Goal: Find specific page/section: Find specific page/section

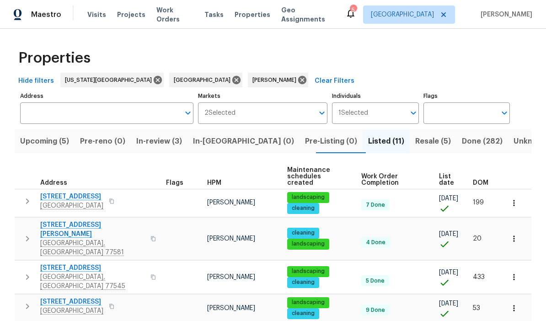
click at [55, 133] on button "Upcoming (5)" at bounding box center [45, 141] width 60 height 24
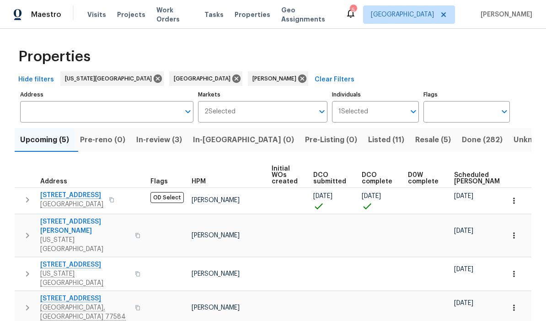
scroll to position [37, 0]
click at [542, 95] on div "Properties Hide filters Kansas City Houston Navid Ranjbar Clear Filters Address…" at bounding box center [273, 211] width 546 height 368
click at [368, 133] on span "Listed (11)" at bounding box center [386, 139] width 36 height 13
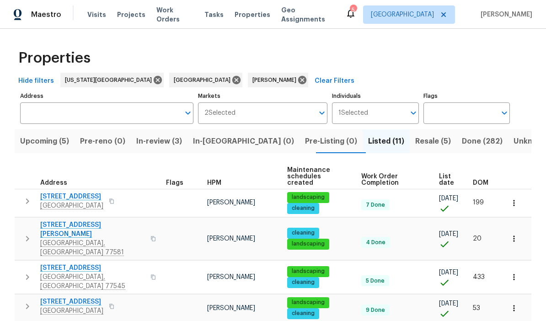
click at [415, 141] on span "Resale (5)" at bounding box center [433, 141] width 36 height 13
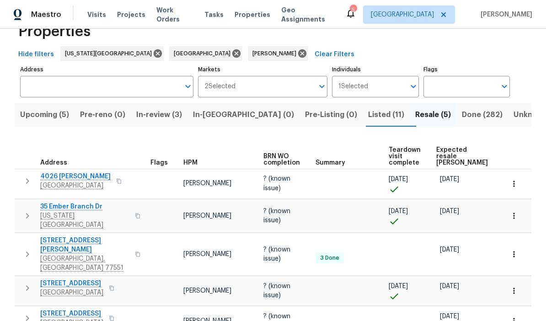
scroll to position [26, 0]
